Goal: Download file/media

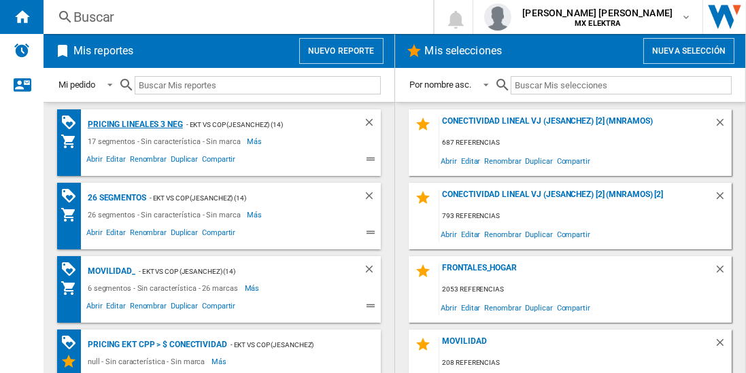
click at [134, 124] on div "Pricing lineales 3 neg" at bounding box center [133, 124] width 99 height 17
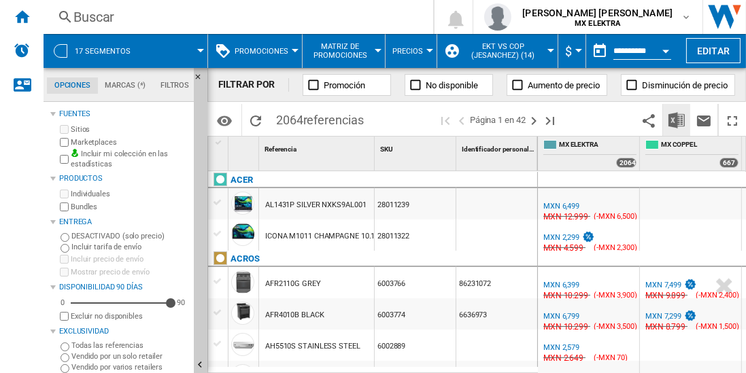
click at [677, 120] on img "Descargar en Excel" at bounding box center [676, 120] width 16 height 16
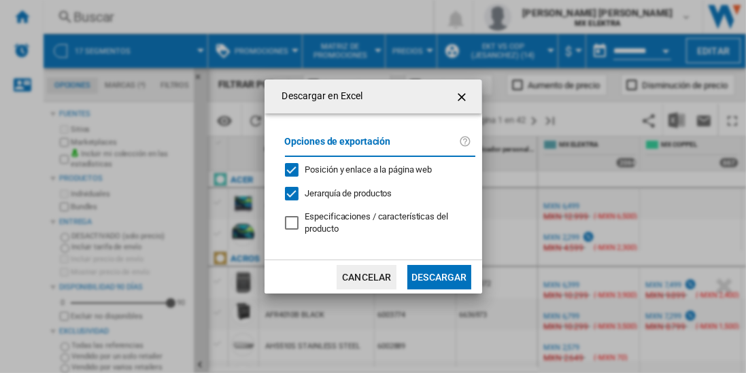
click at [438, 276] on button "Descargar" at bounding box center [438, 277] width 63 height 24
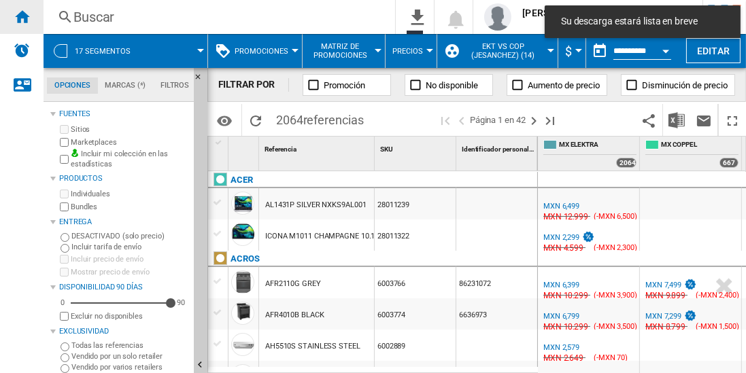
click at [22, 16] on ng-md-icon "Inicio" at bounding box center [22, 16] width 16 height 16
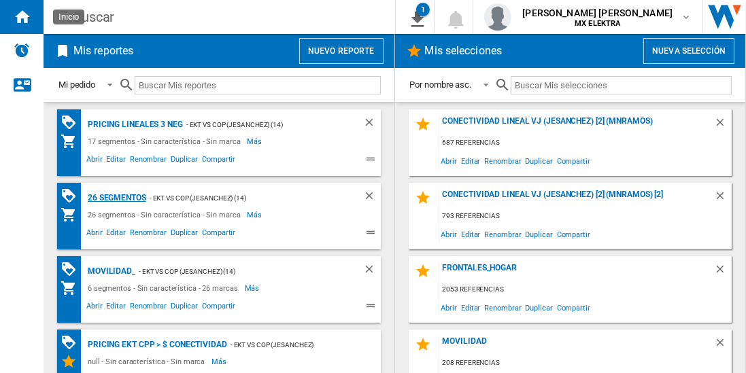
click at [117, 196] on div "26 segmentos" at bounding box center [115, 198] width 62 height 17
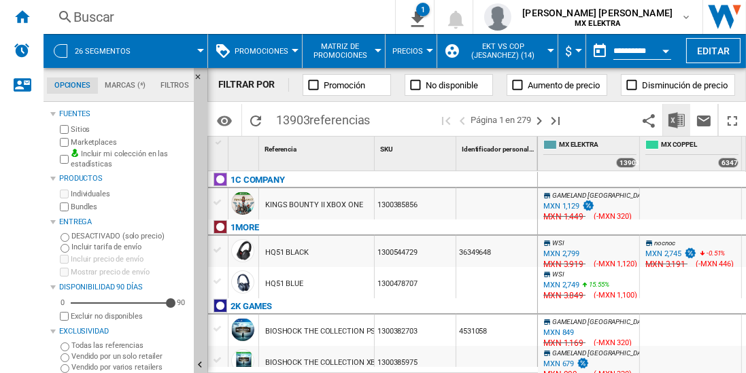
click at [677, 120] on img "Descargar en Excel" at bounding box center [676, 120] width 16 height 16
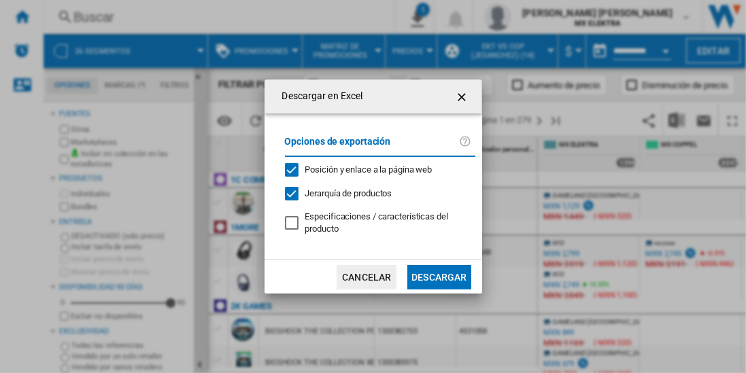
click at [438, 276] on button "Descargar" at bounding box center [438, 277] width 63 height 24
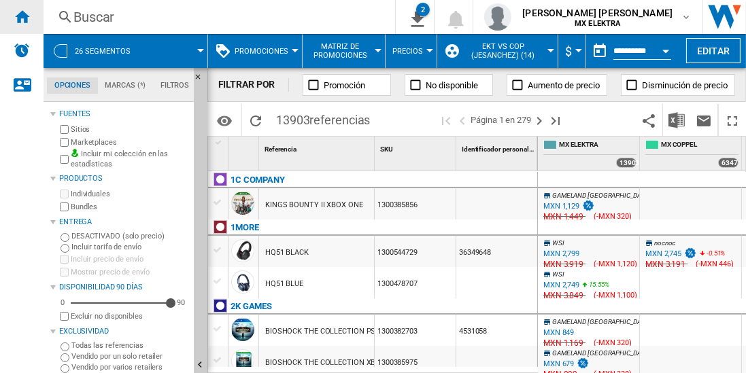
click at [22, 16] on ng-md-icon "Inicio" at bounding box center [22, 16] width 16 height 16
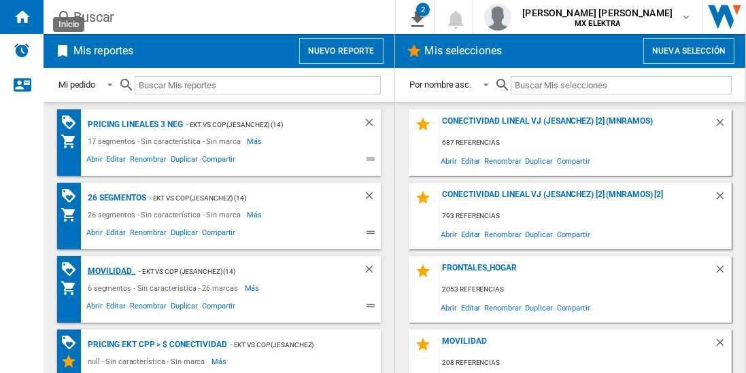
click at [109, 269] on div "MOVILIDAD_" at bounding box center [109, 271] width 51 height 17
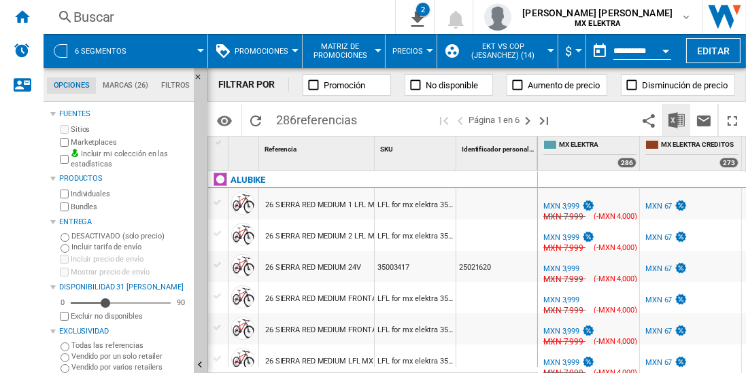
click at [677, 120] on img "Descargar en Excel" at bounding box center [676, 120] width 16 height 16
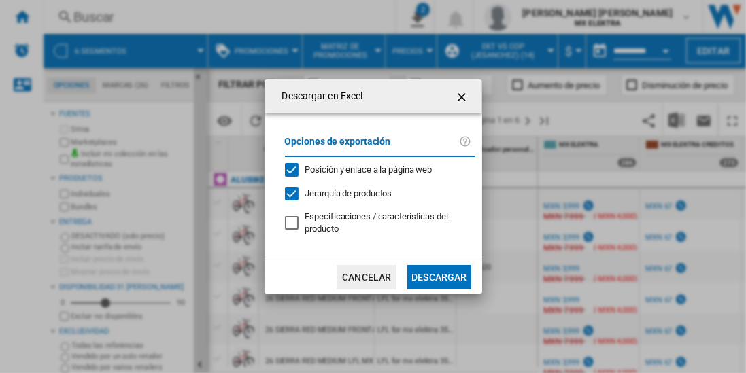
click at [438, 276] on button "Descargar" at bounding box center [438, 277] width 63 height 24
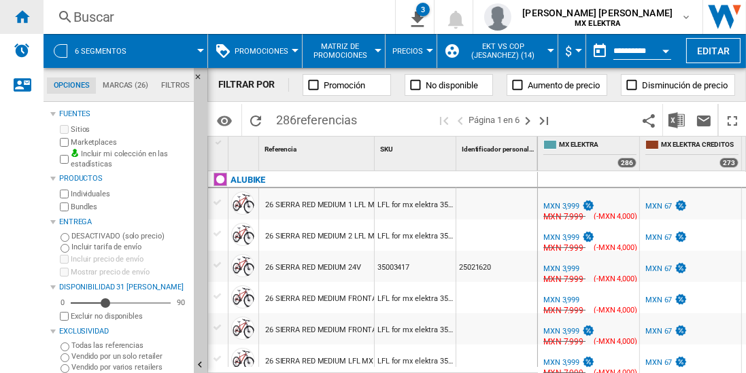
click at [22, 16] on ng-md-icon "Inicio" at bounding box center [22, 16] width 16 height 16
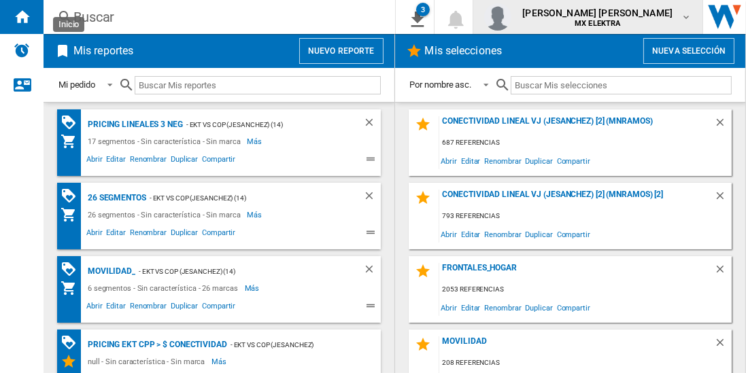
click at [601, 18] on span "[PERSON_NAME] [PERSON_NAME]" at bounding box center [597, 13] width 150 height 14
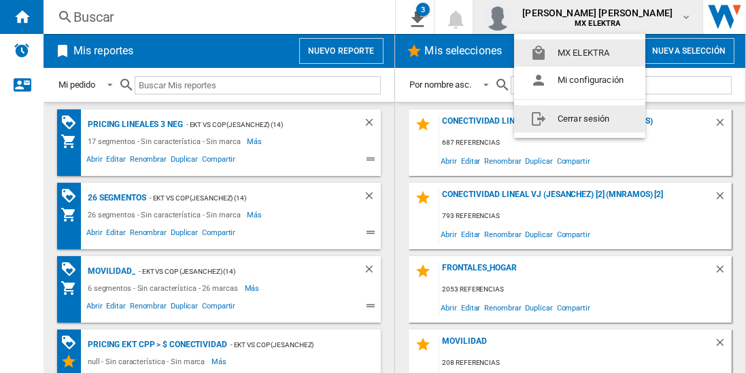
click at [574, 117] on button "Cerrar sesión" at bounding box center [579, 118] width 131 height 27
